Goal: Task Accomplishment & Management: Use online tool/utility

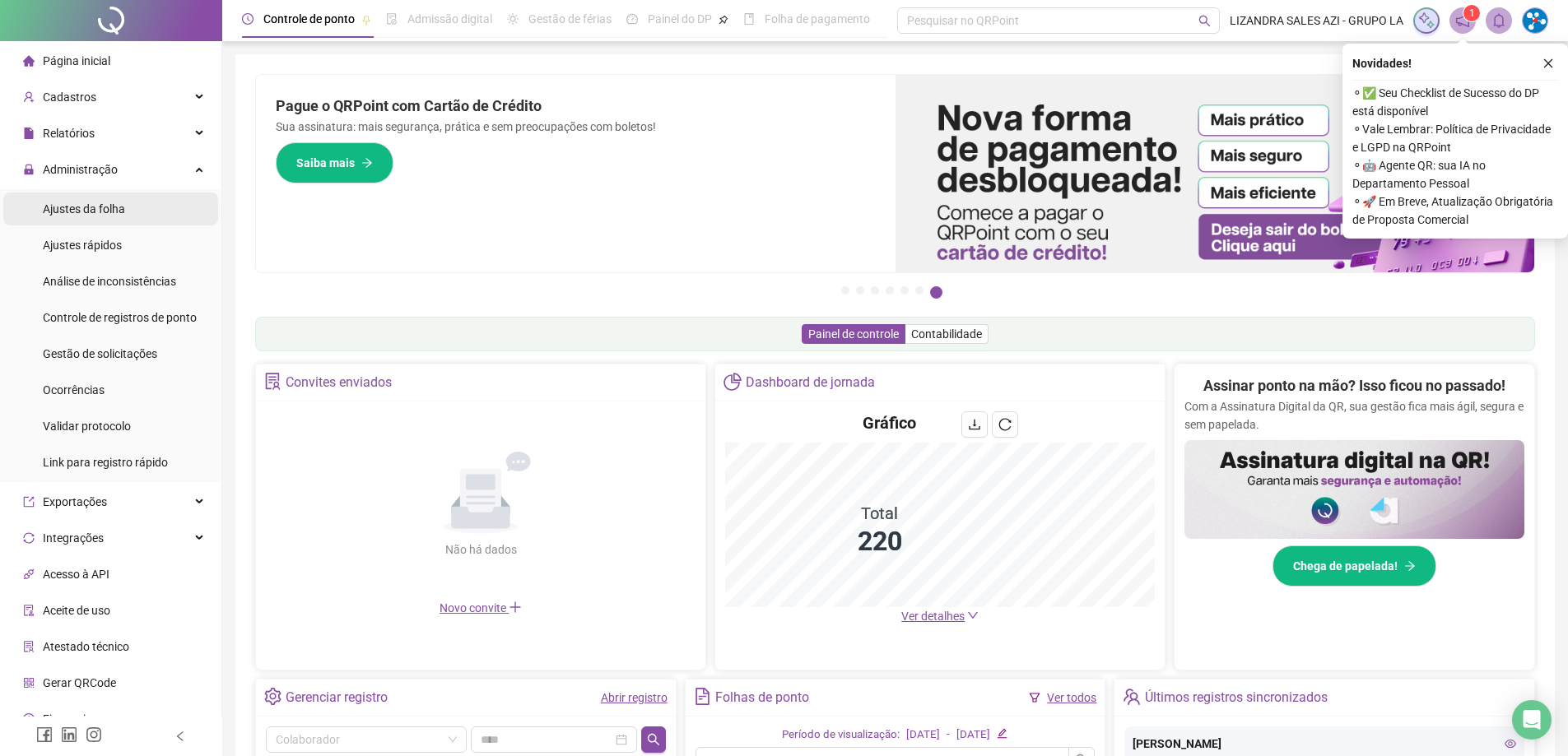
click at [116, 217] on div "Ajustes da folha" at bounding box center [84, 209] width 82 height 33
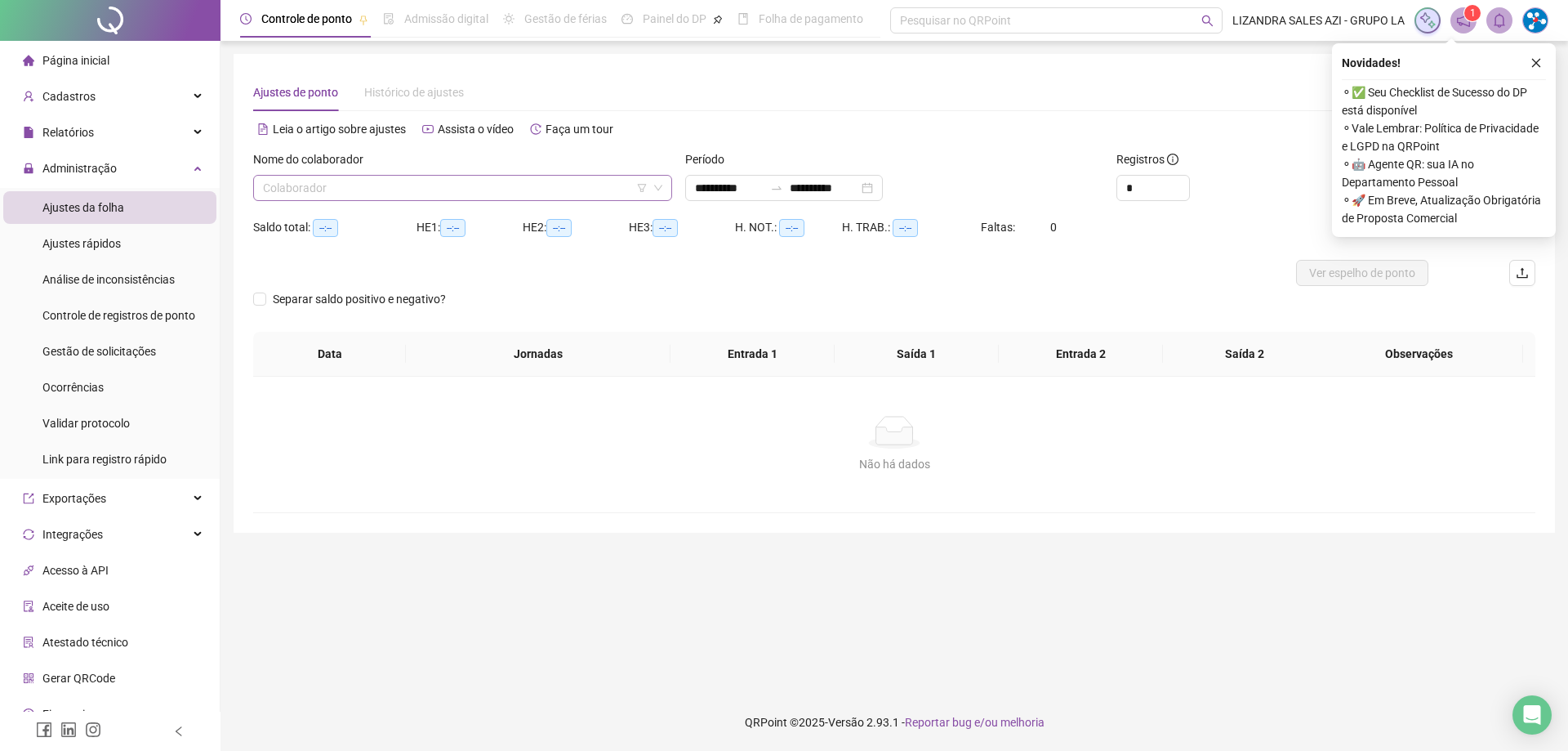
type input "**********"
click at [488, 195] on input "search" at bounding box center [454, 188] width 384 height 25
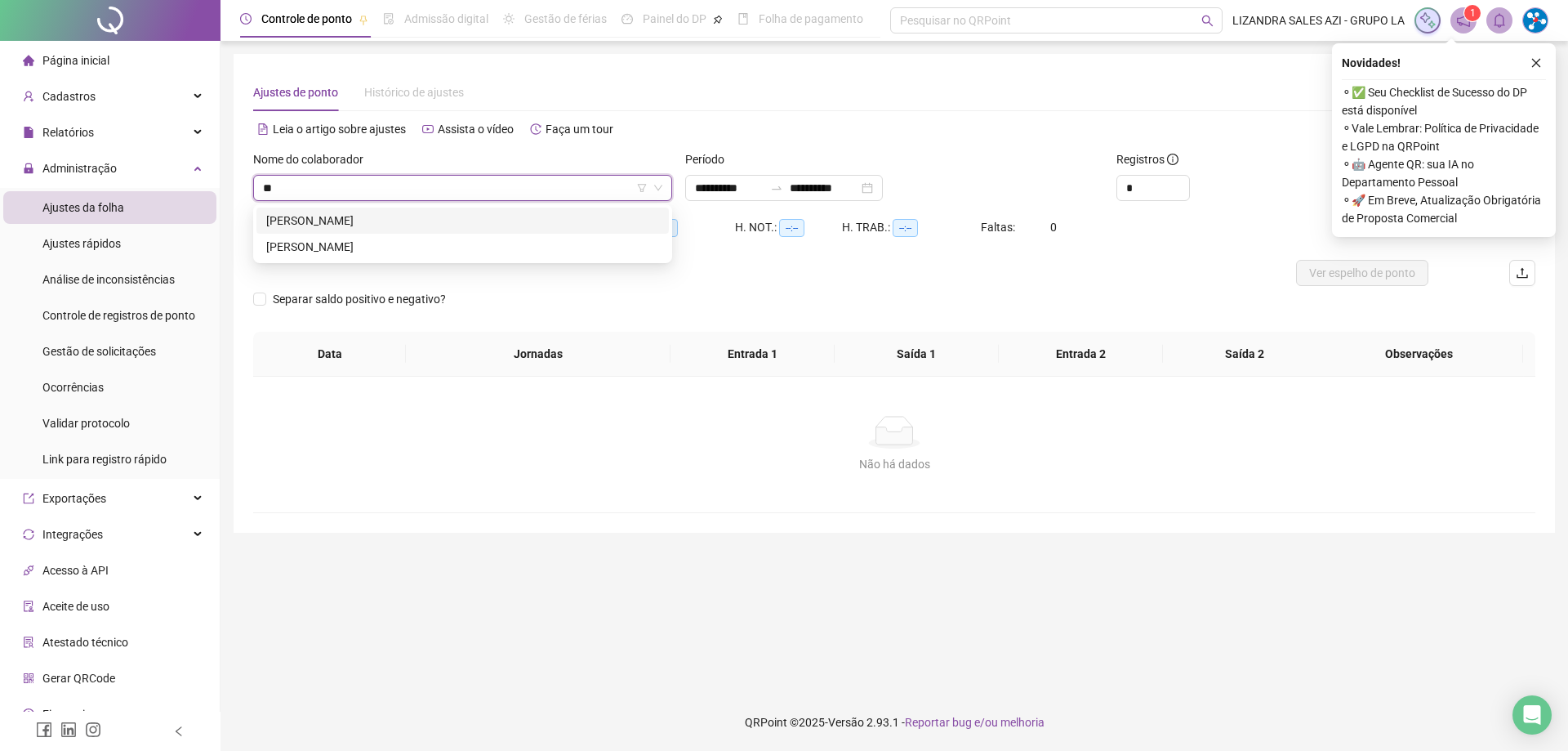
type input "*"
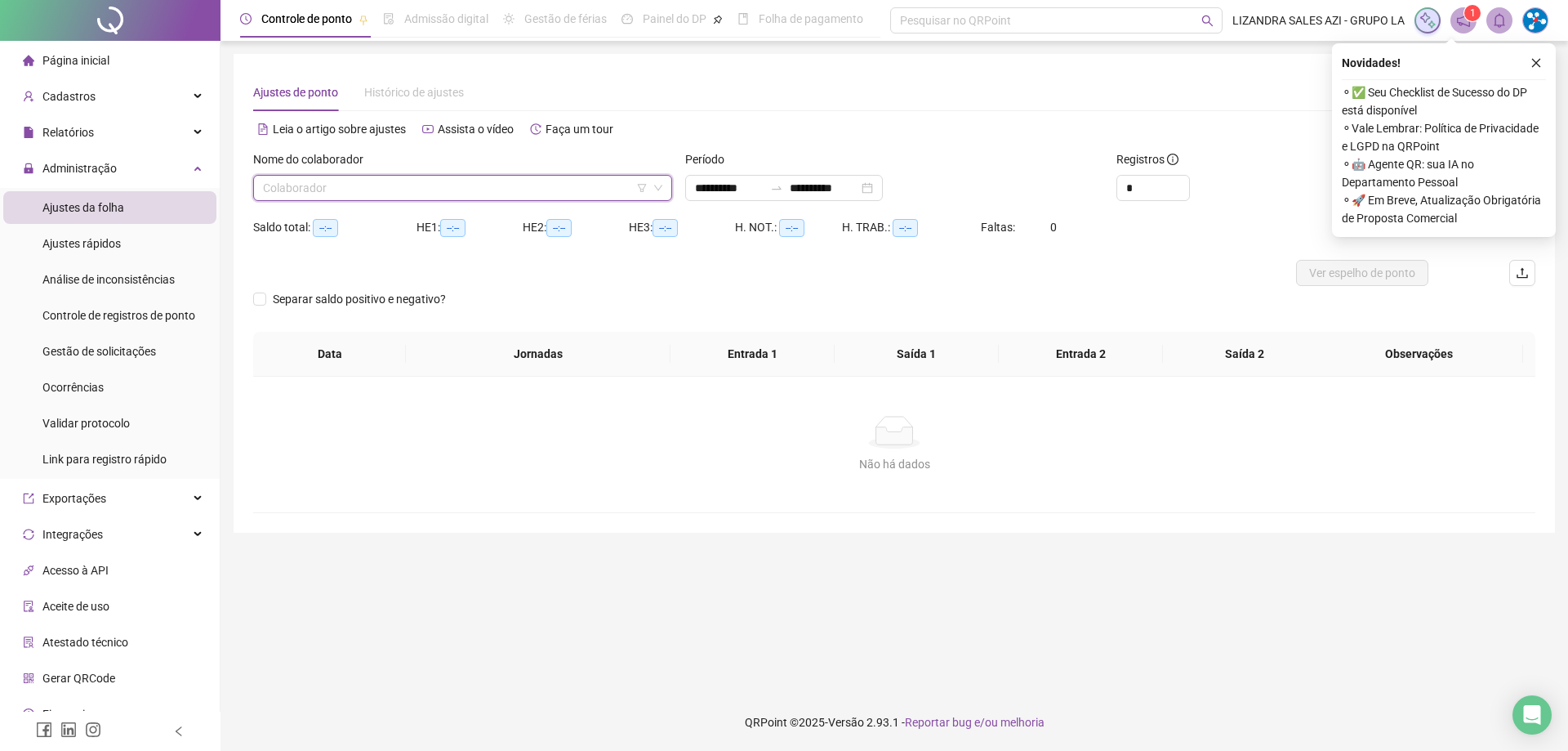
click at [458, 195] on input "search" at bounding box center [454, 188] width 384 height 25
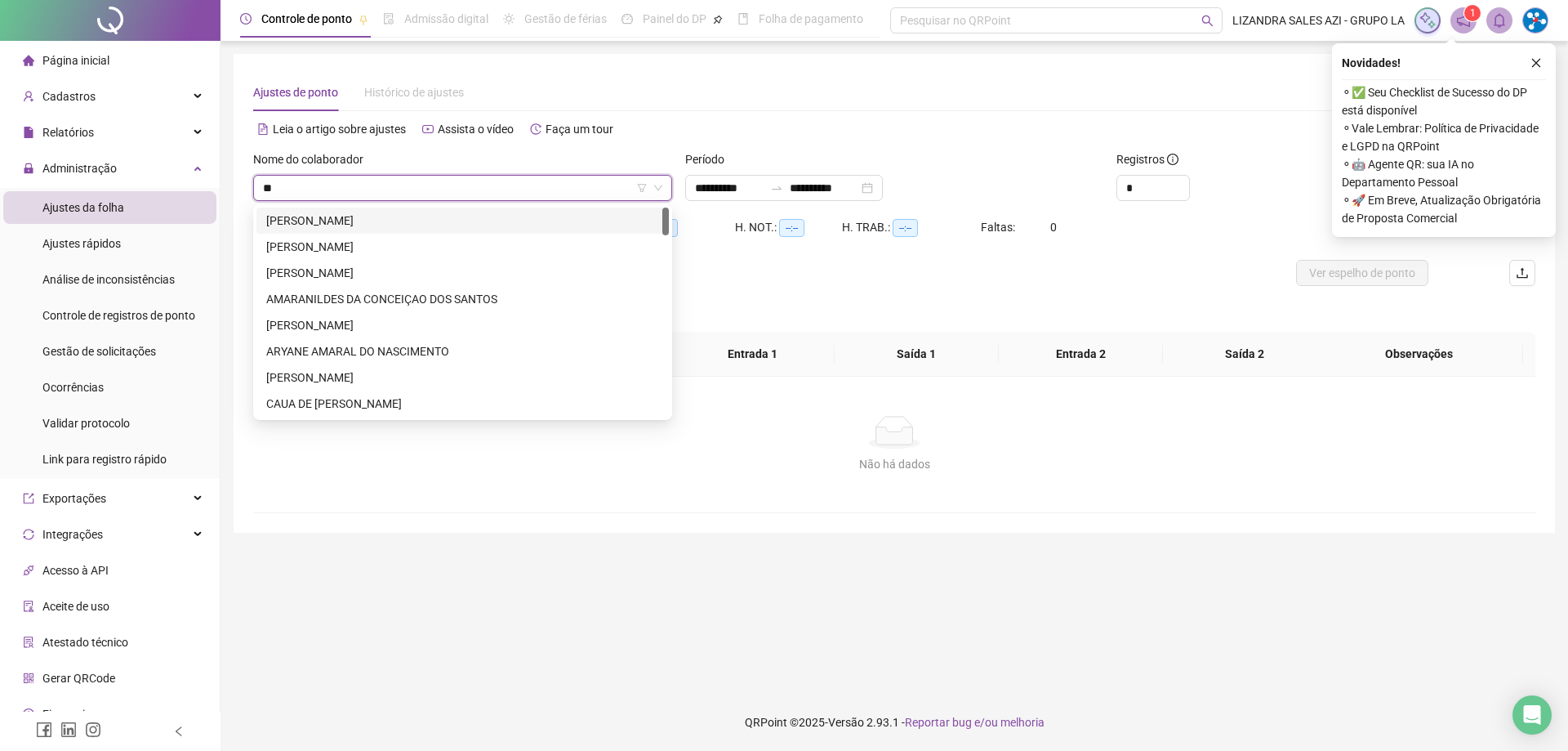
type input "*"
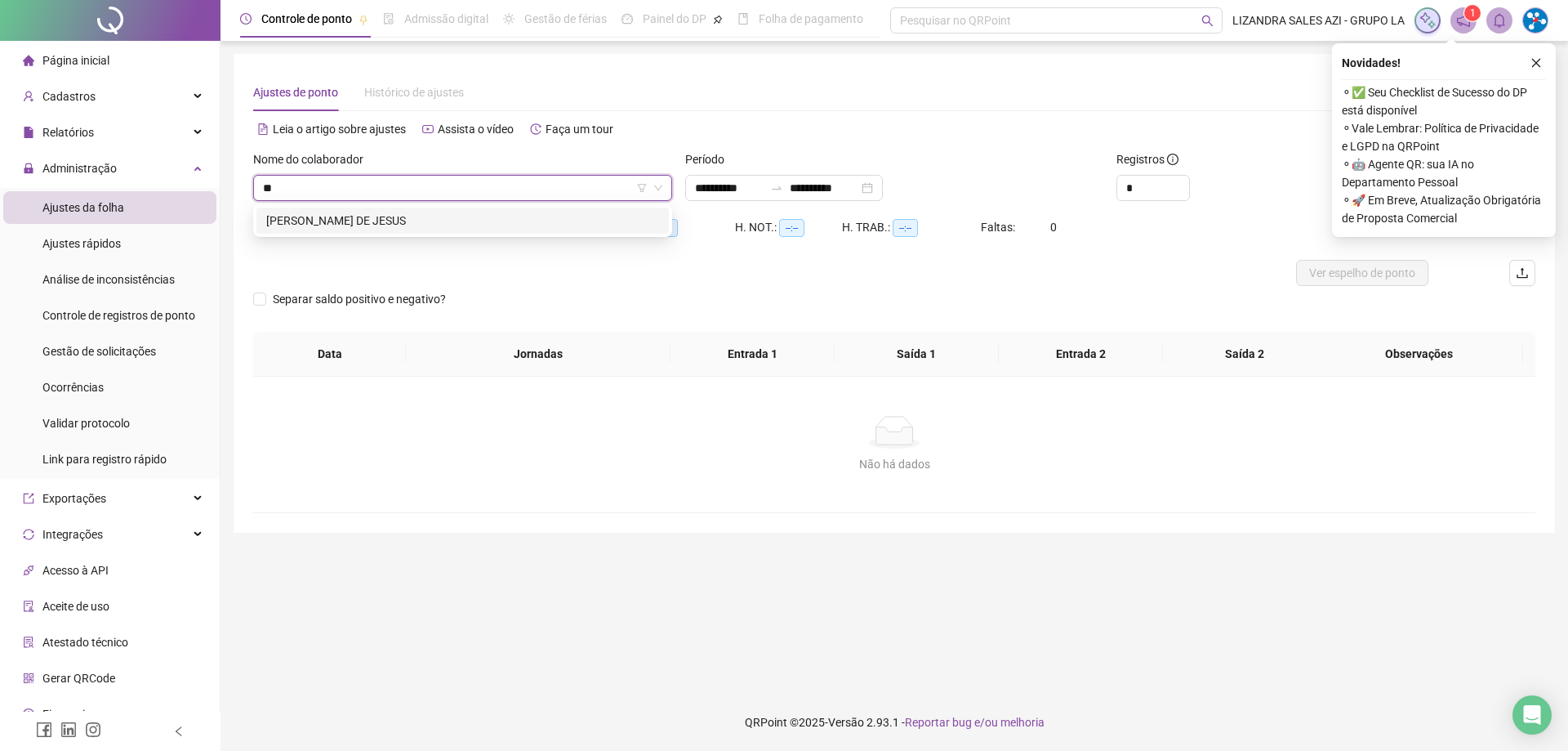
type input "*"
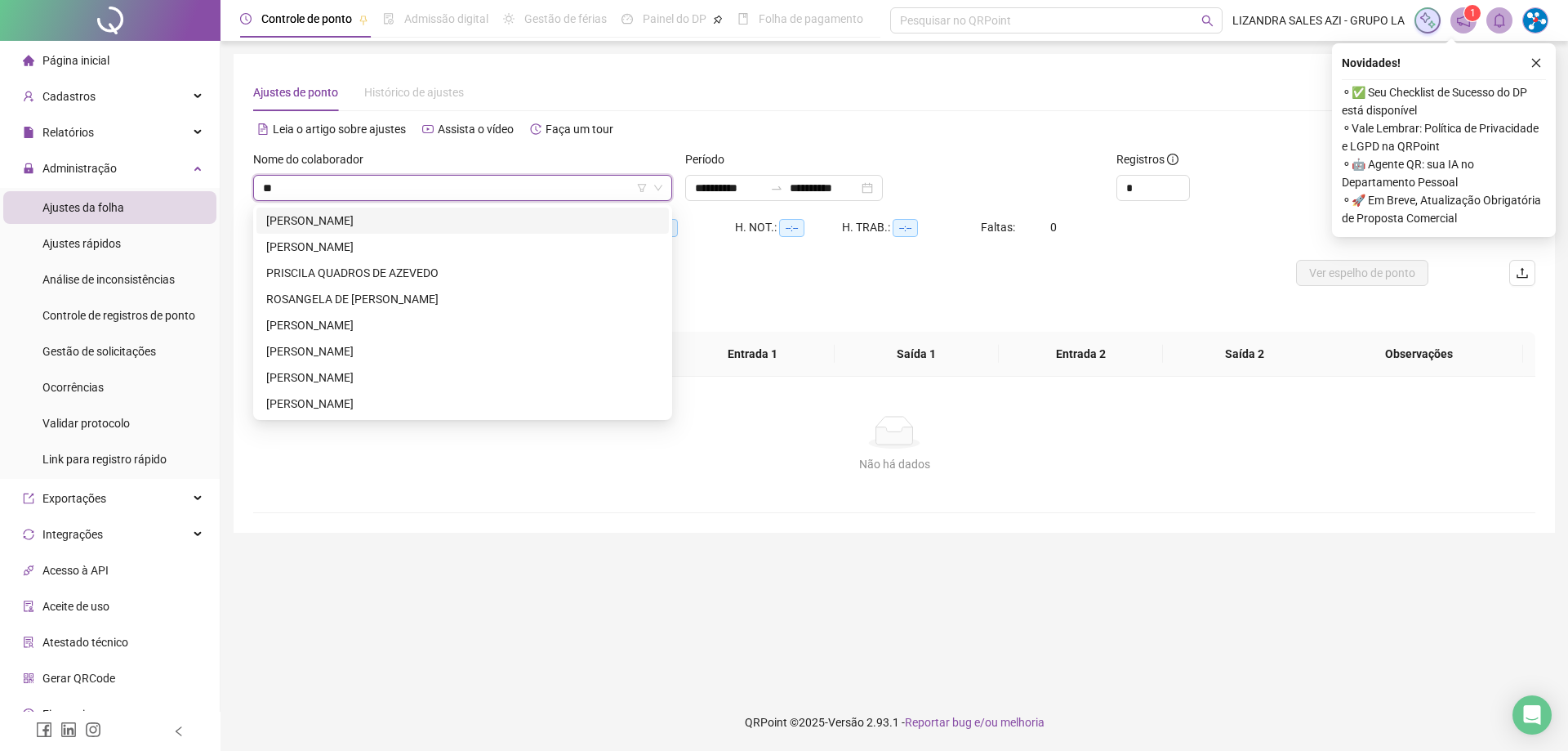
type input "*"
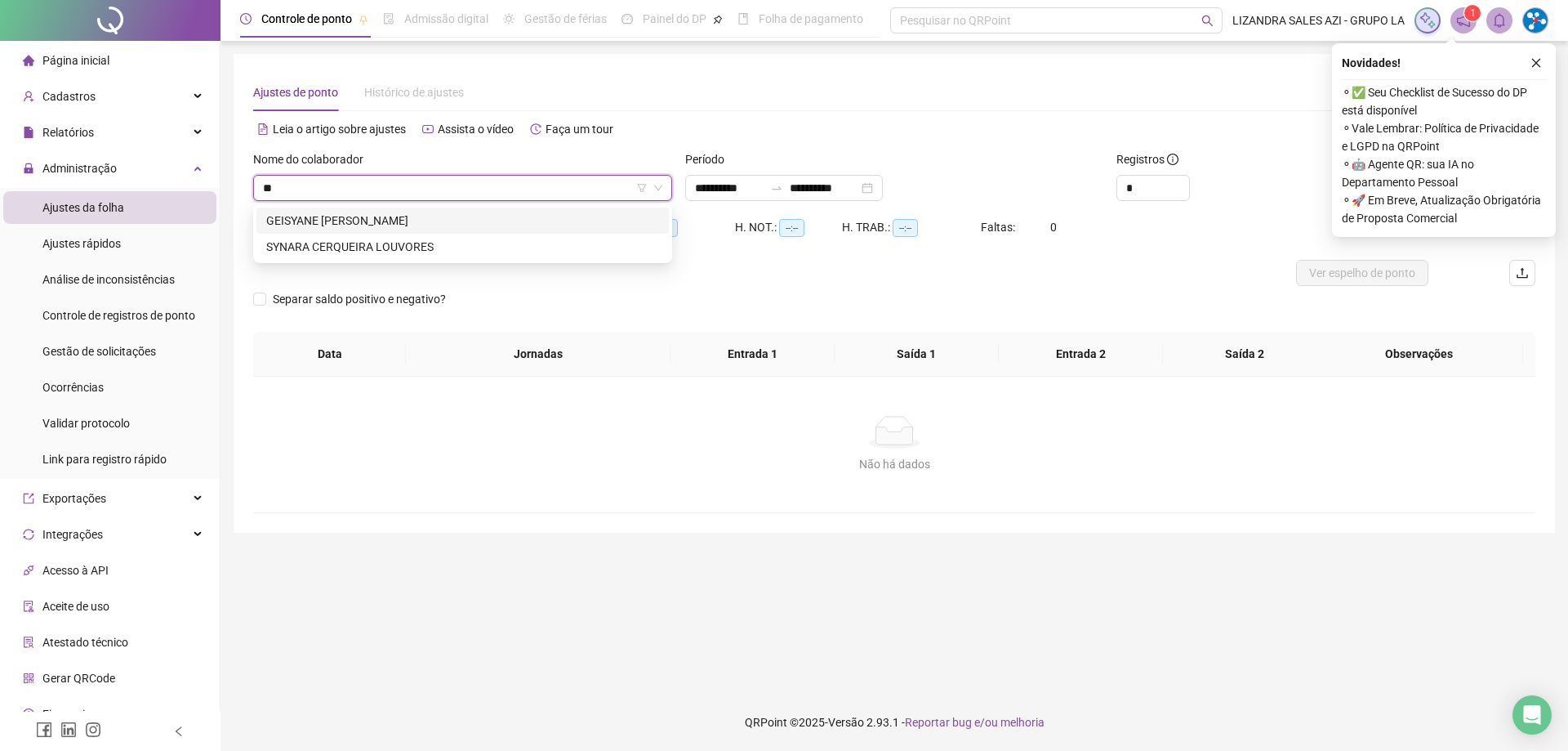
type input "*"
